Goal: Check status

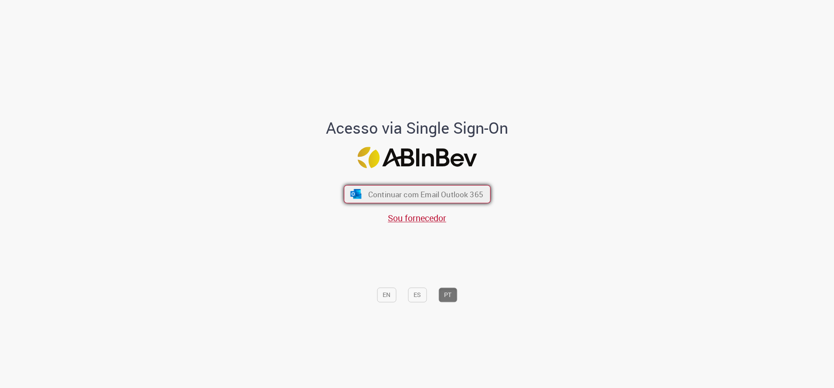
click at [440, 189] on button "Continuar com Email Outlook 365" at bounding box center [417, 194] width 147 height 18
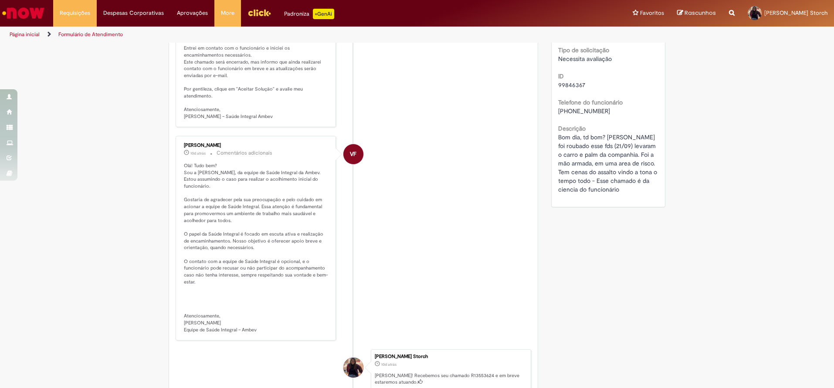
scroll to position [196, 0]
